Goal: Task Accomplishment & Management: Manage account settings

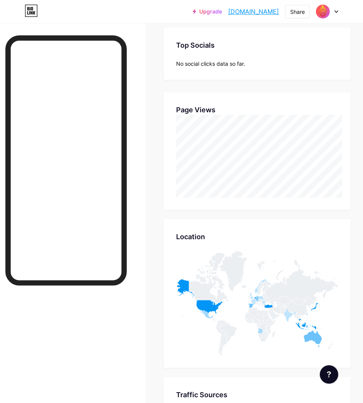
scroll to position [128, 0]
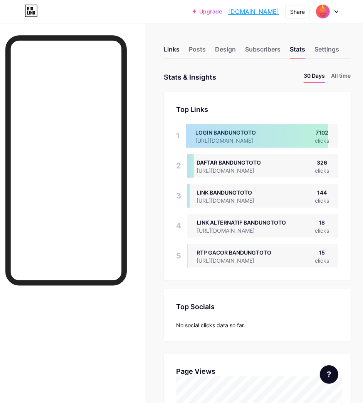
click at [175, 52] on div "Links" at bounding box center [172, 52] width 16 height 14
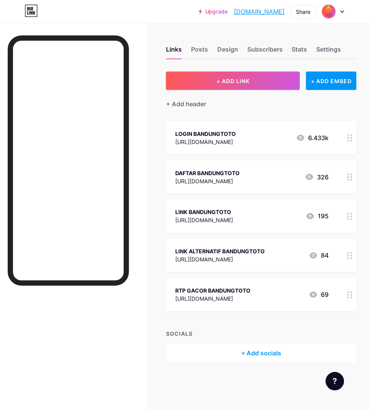
click at [233, 221] on div "[URL][DOMAIN_NAME]" at bounding box center [204, 220] width 58 height 8
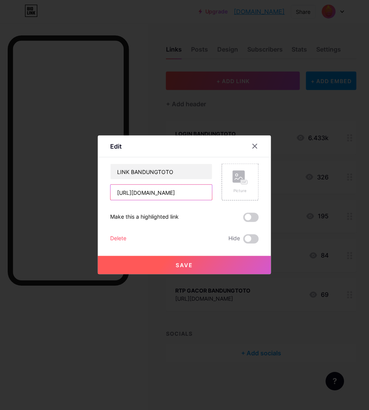
click at [209, 194] on input "[URL][DOMAIN_NAME]" at bounding box center [161, 192] width 102 height 15
paste input "[DOMAIN_NAME][URL]"
type input "[URL][DOMAIN_NAME]"
click at [201, 265] on button "Save" at bounding box center [184, 265] width 173 height 18
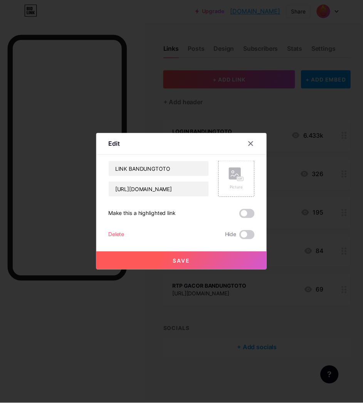
scroll to position [0, 0]
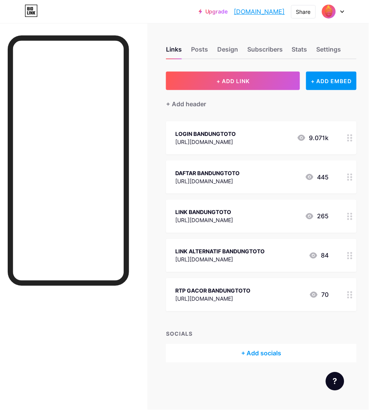
click at [244, 296] on div "[URL][DOMAIN_NAME]" at bounding box center [212, 299] width 75 height 8
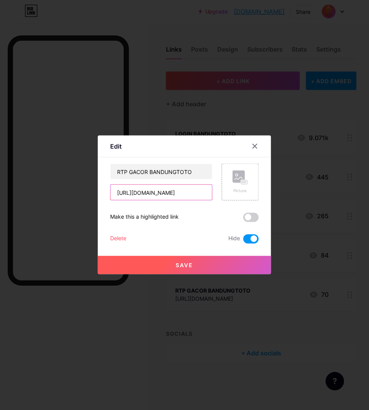
click at [191, 195] on input "[URL][DOMAIN_NAME]" at bounding box center [161, 192] width 102 height 15
click at [260, 145] on div at bounding box center [255, 146] width 14 height 14
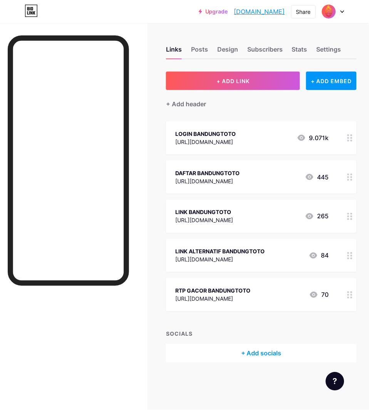
click at [257, 257] on div "[URL][DOMAIN_NAME]" at bounding box center [219, 260] width 89 height 8
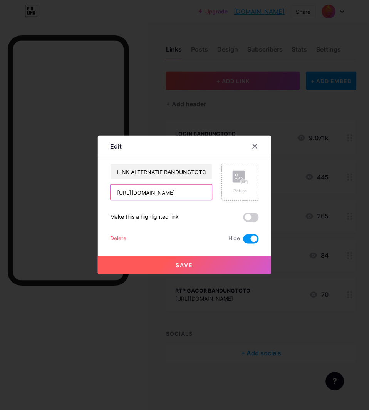
click at [192, 194] on input "[URL][DOMAIN_NAME]" at bounding box center [161, 192] width 102 height 15
paste input "[DOMAIN_NAME]/bandungtoto"
type input "[URL][DOMAIN_NAME]"
click at [185, 261] on button "Save" at bounding box center [184, 265] width 173 height 18
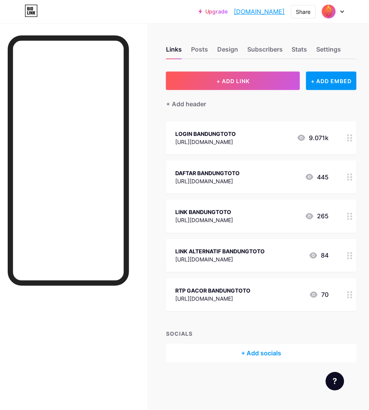
click at [313, 256] on icon at bounding box center [313, 255] width 8 height 6
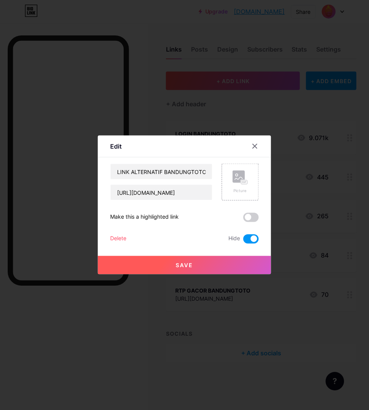
click at [247, 240] on span at bounding box center [250, 238] width 15 height 9
click at [243, 241] on input "checkbox" at bounding box center [243, 241] width 0 height 0
click at [177, 260] on button "Save" at bounding box center [184, 265] width 173 height 18
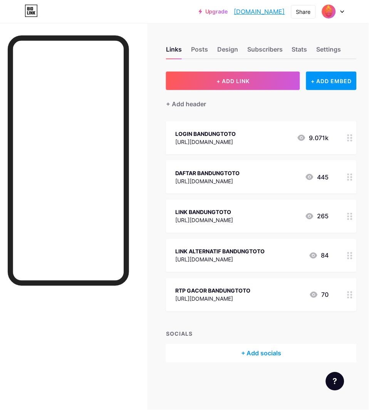
click at [313, 297] on icon at bounding box center [314, 295] width 8 height 6
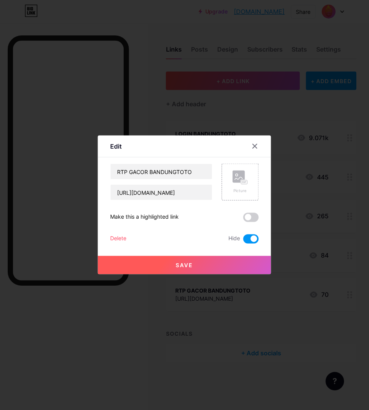
click at [252, 239] on span at bounding box center [250, 238] width 15 height 9
click at [243, 241] on input "checkbox" at bounding box center [243, 241] width 0 height 0
click at [170, 262] on button "Save" at bounding box center [184, 265] width 173 height 18
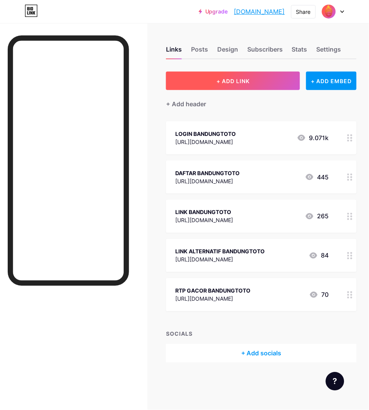
click at [256, 85] on button "+ ADD LINK" at bounding box center [233, 81] width 134 height 18
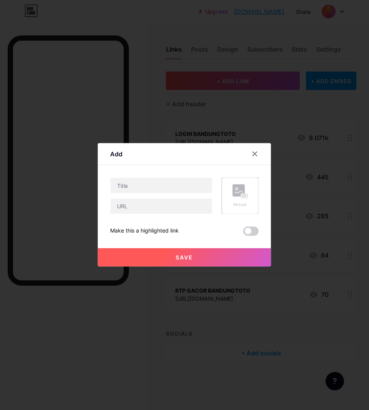
click at [152, 194] on div at bounding box center [161, 185] width 102 height 16
click at [157, 189] on input "text" at bounding box center [161, 185] width 102 height 15
type input "LINK BANDUNGTOTO"
click at [175, 257] on button "Save" at bounding box center [184, 257] width 173 height 18
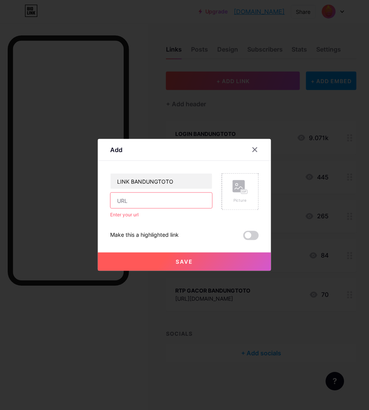
click at [130, 200] on input "text" at bounding box center [161, 200] width 102 height 15
paste input "[URL][DOMAIN_NAME]"
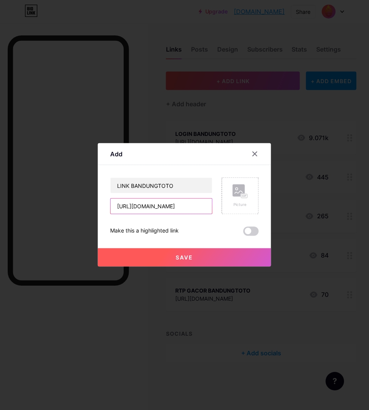
type input "[URL][DOMAIN_NAME]"
click at [179, 258] on span "Save" at bounding box center [184, 257] width 17 height 7
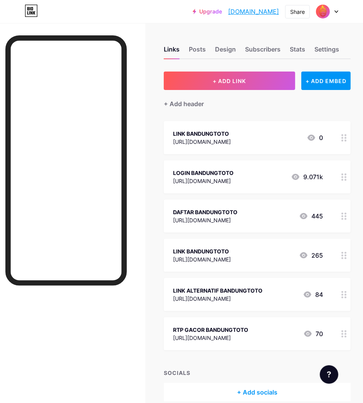
drag, startPoint x: 205, startPoint y: 133, endPoint x: 211, endPoint y: 135, distance: 6.1
click at [205, 159] on span "LINK BANDUNGTOTO [URL][DOMAIN_NAME] 0 LOGIN BANDUNGTOTO [URL][DOMAIN_NAME] 9.07…" at bounding box center [257, 235] width 187 height 229
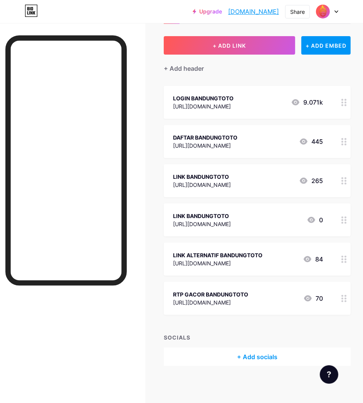
scroll to position [36, 0]
click at [248, 299] on div "[URL][DOMAIN_NAME]" at bounding box center [210, 302] width 75 height 8
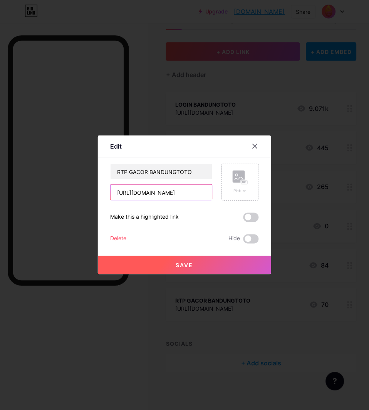
click at [201, 190] on input "[URL][DOMAIN_NAME]" at bounding box center [161, 192] width 102 height 15
paste input "[DOMAIN_NAME]/bandungtotobisa"
type input "[URL][DOMAIN_NAME]"
click at [191, 263] on span "Save" at bounding box center [184, 265] width 17 height 7
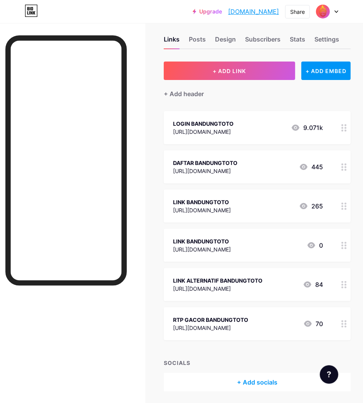
scroll to position [0, 0]
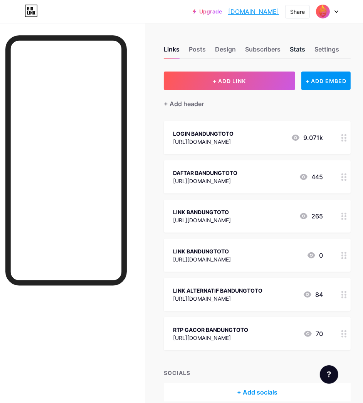
click at [301, 51] on div "Stats" at bounding box center [296, 52] width 15 height 14
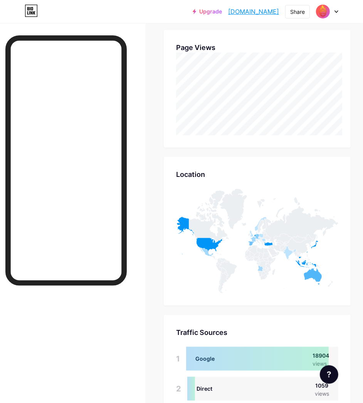
scroll to position [513, 0]
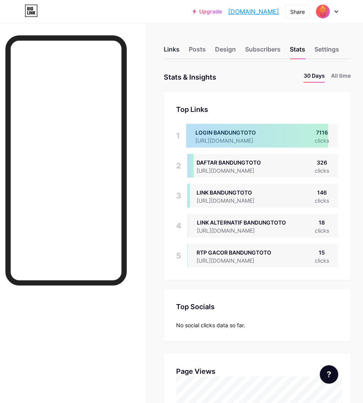
click at [179, 49] on div "Links" at bounding box center [172, 52] width 16 height 14
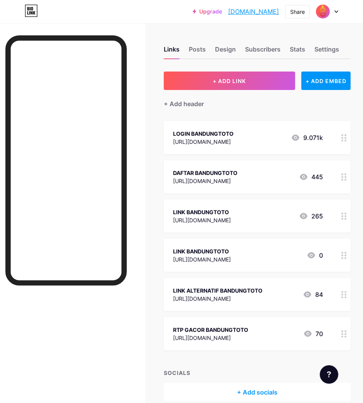
click at [311, 295] on icon at bounding box center [307, 295] width 8 height 6
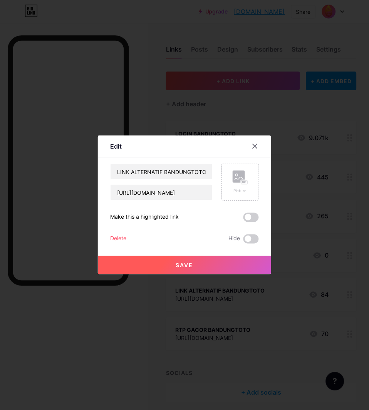
click at [254, 245] on div "Save" at bounding box center [184, 259] width 173 height 31
click at [250, 241] on span at bounding box center [250, 238] width 15 height 9
click at [243, 241] on input "checkbox" at bounding box center [243, 241] width 0 height 0
click at [185, 262] on span "Save" at bounding box center [184, 265] width 17 height 7
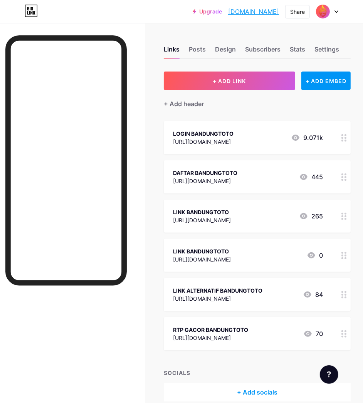
click at [312, 333] on icon at bounding box center [307, 333] width 9 height 9
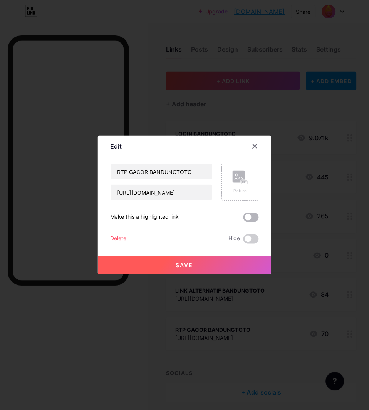
click at [256, 218] on span at bounding box center [250, 217] width 15 height 9
click at [243, 219] on input "checkbox" at bounding box center [243, 219] width 0 height 0
click at [253, 217] on span at bounding box center [250, 217] width 15 height 9
click at [243, 219] on input "checkbox" at bounding box center [243, 219] width 0 height 0
click at [252, 241] on span at bounding box center [250, 238] width 15 height 9
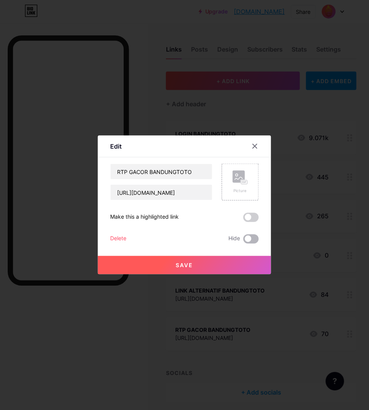
click at [243, 241] on input "checkbox" at bounding box center [243, 241] width 0 height 0
click at [200, 265] on button "Save" at bounding box center [184, 265] width 173 height 18
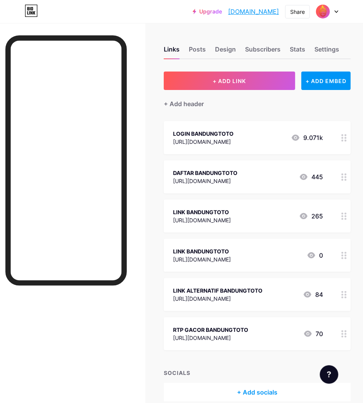
click at [231, 251] on div "LINK BANDUNGTOTO" at bounding box center [202, 251] width 58 height 8
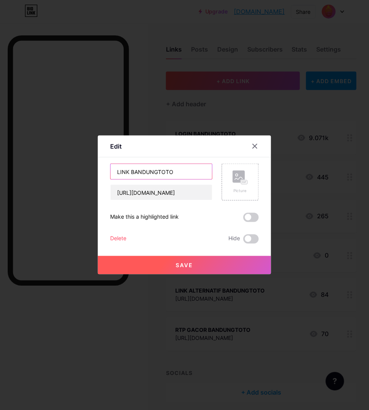
click at [129, 171] on input "LINK BANDUNGTOTO" at bounding box center [161, 171] width 102 height 15
type input "LINK ALTERNATIF BANDUNGTOTO"
click at [177, 262] on span "Save" at bounding box center [184, 265] width 17 height 7
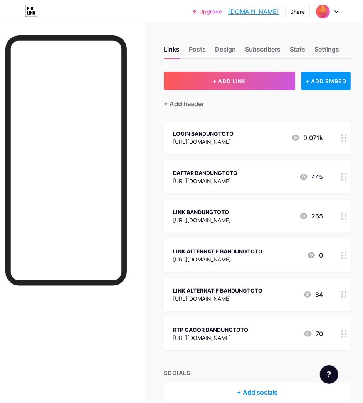
click at [315, 256] on icon at bounding box center [311, 255] width 8 height 6
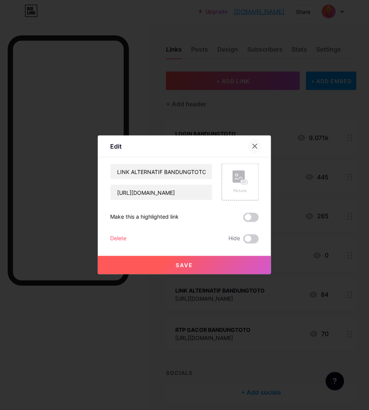
click at [255, 147] on icon at bounding box center [255, 146] width 4 height 4
